Goal: Use online tool/utility: Utilize a website feature to perform a specific function

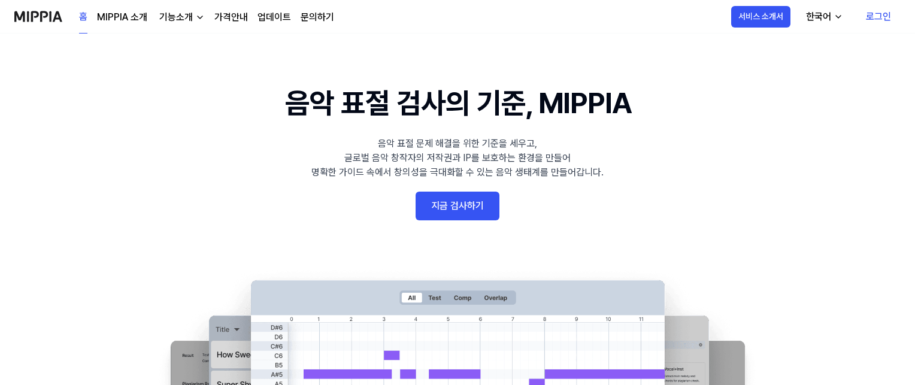
click at [471, 205] on link "지금 검사하기" at bounding box center [458, 206] width 84 height 29
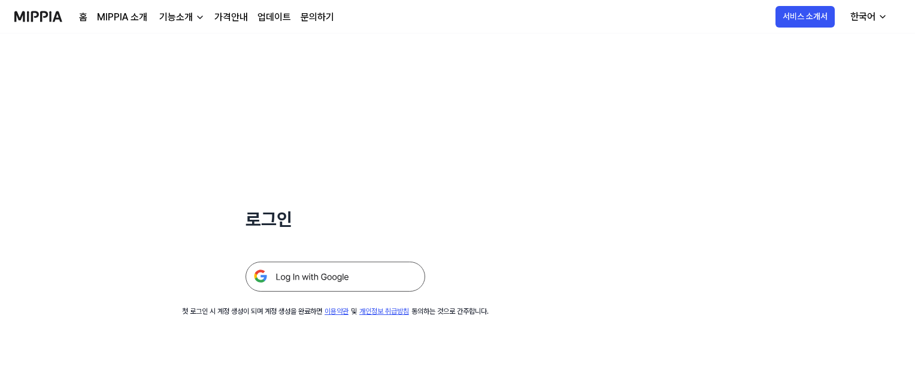
click at [354, 282] on img at bounding box center [336, 277] width 180 height 30
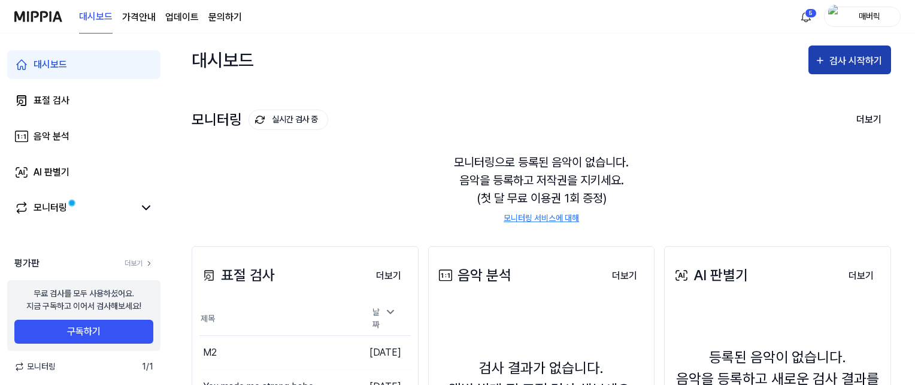
click at [854, 56] on div "검사 시작하기" at bounding box center [858, 61] width 56 height 16
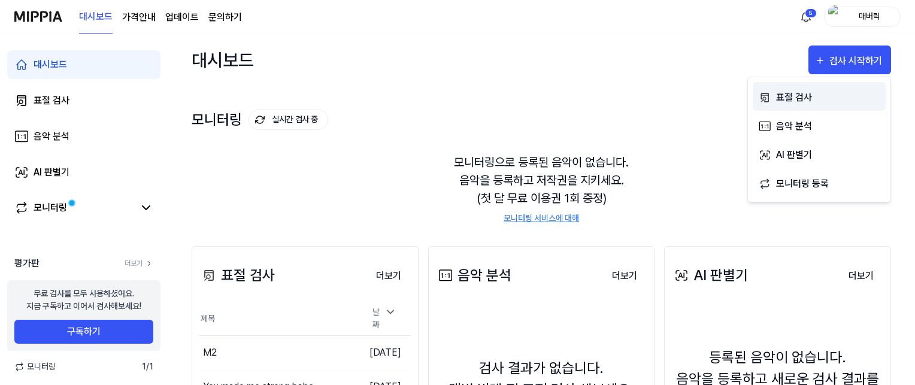
click at [801, 96] on div "표절 검사" at bounding box center [828, 98] width 104 height 16
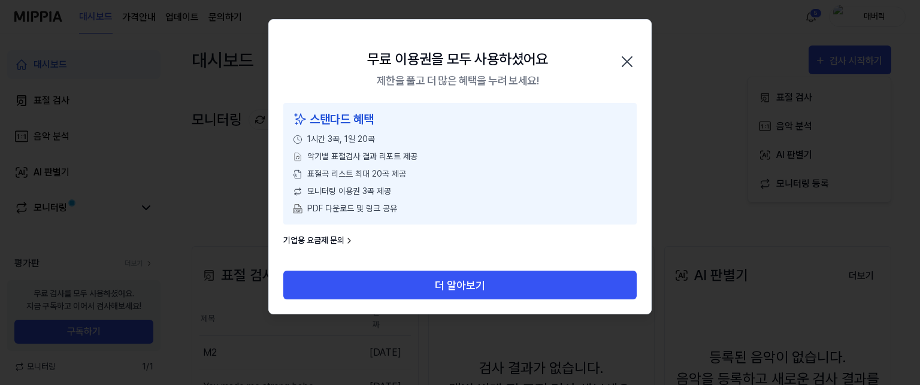
click at [625, 62] on icon "button" at bounding box center [627, 62] width 10 height 10
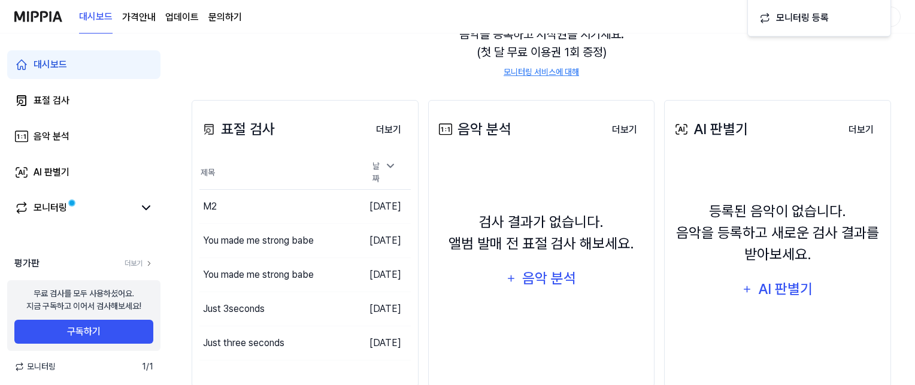
scroll to position [172, 0]
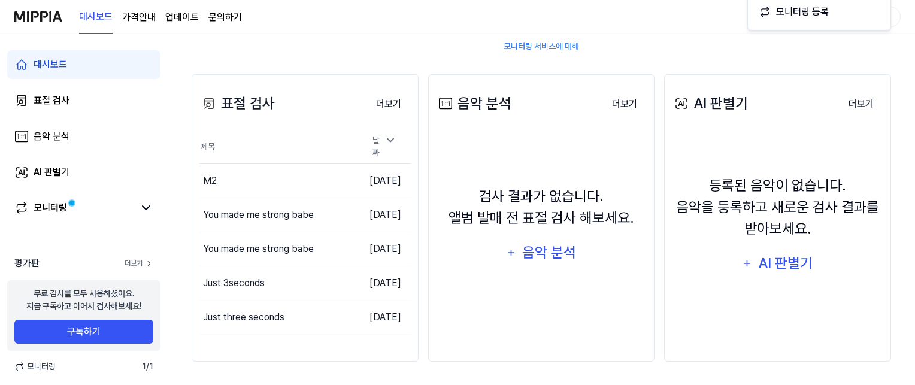
click at [127, 265] on link "더보기" at bounding box center [139, 263] width 29 height 11
